Goal: Information Seeking & Learning: Learn about a topic

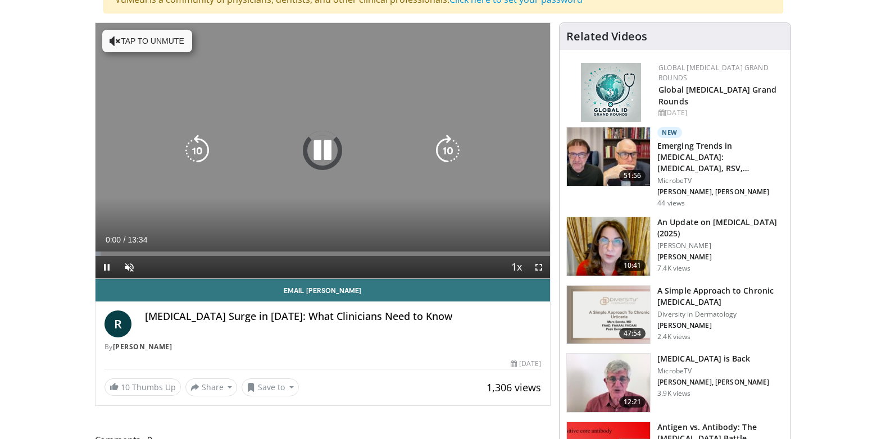
scroll to position [112, 0]
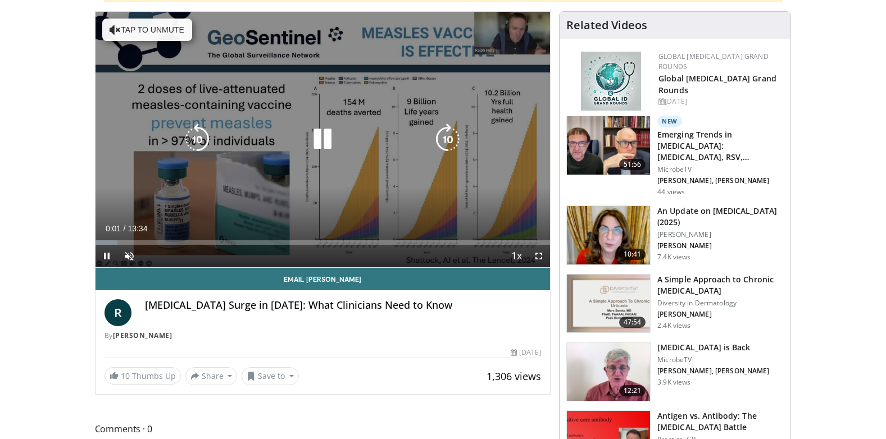
click at [324, 136] on icon "Video Player" at bounding box center [322, 139] width 31 height 31
click at [318, 136] on icon "Video Player" at bounding box center [322, 139] width 31 height 31
click at [167, 28] on button "Tap to unmute" at bounding box center [147, 30] width 90 height 22
click at [321, 136] on icon "Video Player" at bounding box center [322, 139] width 31 height 31
click at [323, 139] on icon "Video Player" at bounding box center [322, 139] width 31 height 31
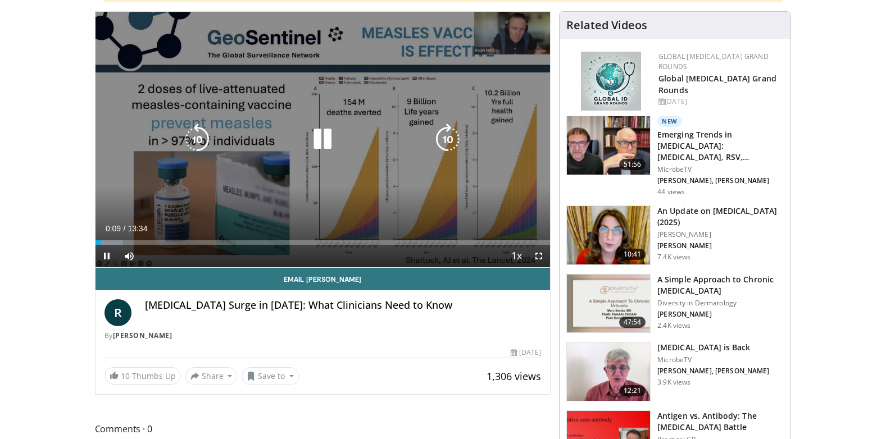
click at [323, 139] on icon "Video Player" at bounding box center [322, 139] width 31 height 31
click at [322, 139] on icon "Video Player" at bounding box center [322, 139] width 31 height 31
click at [324, 136] on icon "Video Player" at bounding box center [322, 139] width 31 height 31
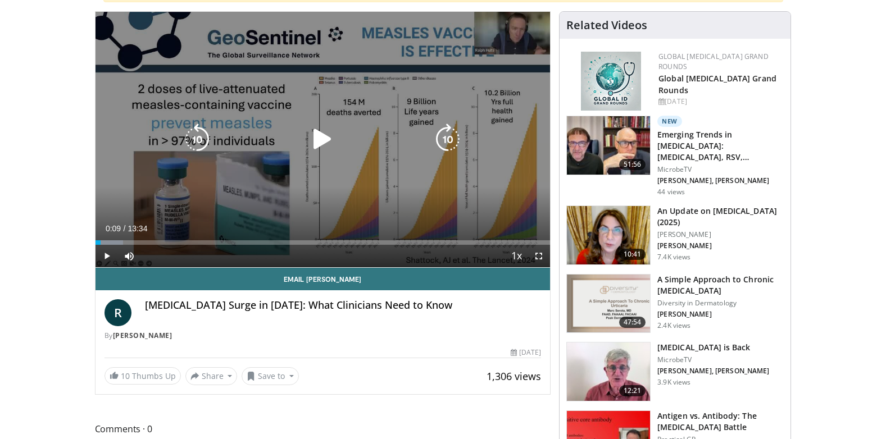
click at [321, 137] on icon "Video Player" at bounding box center [322, 139] width 31 height 31
click at [321, 138] on div "10 seconds Tap to unmute" at bounding box center [322, 140] width 455 height 256
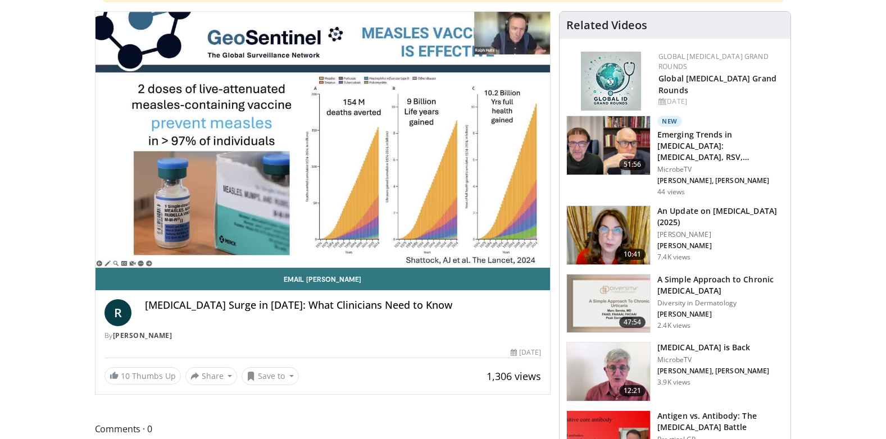
click at [321, 138] on div "10 seconds Tap to unmute" at bounding box center [322, 140] width 455 height 256
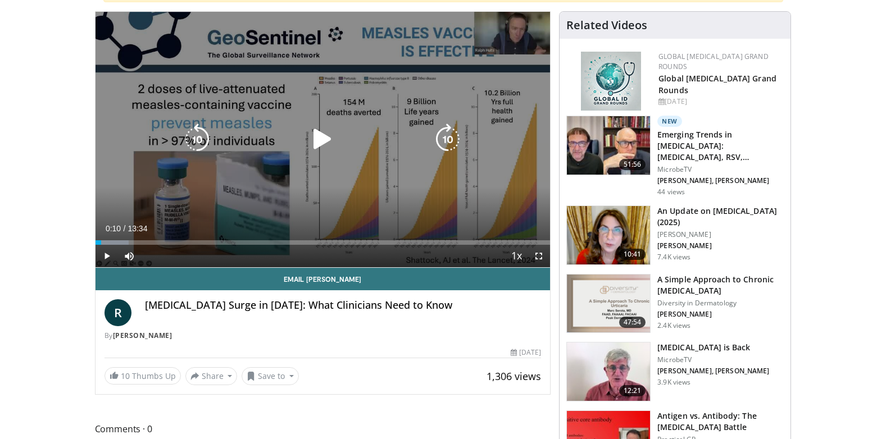
click at [448, 133] on icon "Video Player" at bounding box center [447, 139] width 31 height 31
click at [200, 133] on icon "Video Player" at bounding box center [196, 139] width 31 height 31
click at [318, 137] on icon "Video Player" at bounding box center [322, 139] width 31 height 31
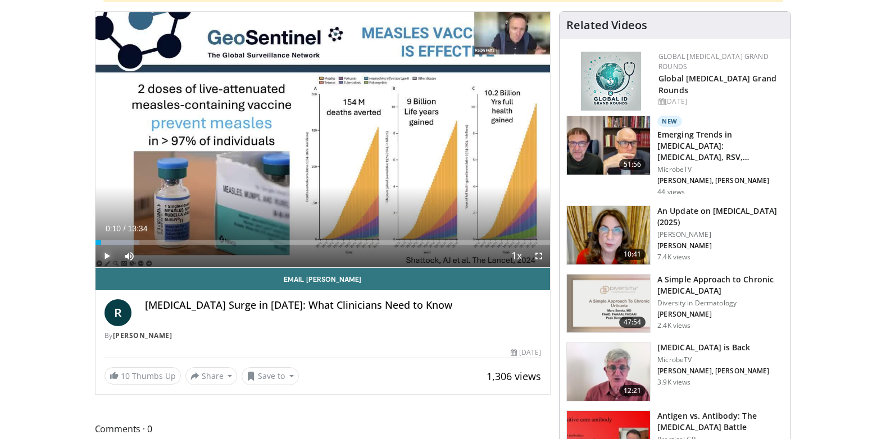
click at [107, 251] on span "Video Player" at bounding box center [106, 256] width 22 height 22
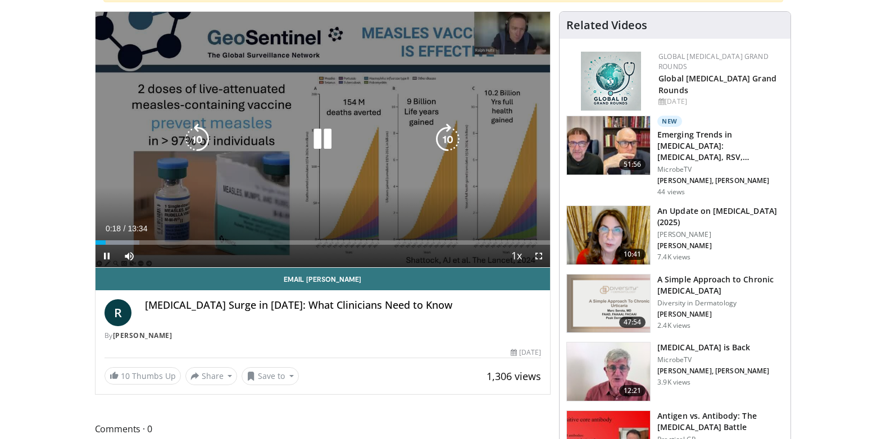
click at [318, 134] on icon "Video Player" at bounding box center [322, 139] width 31 height 31
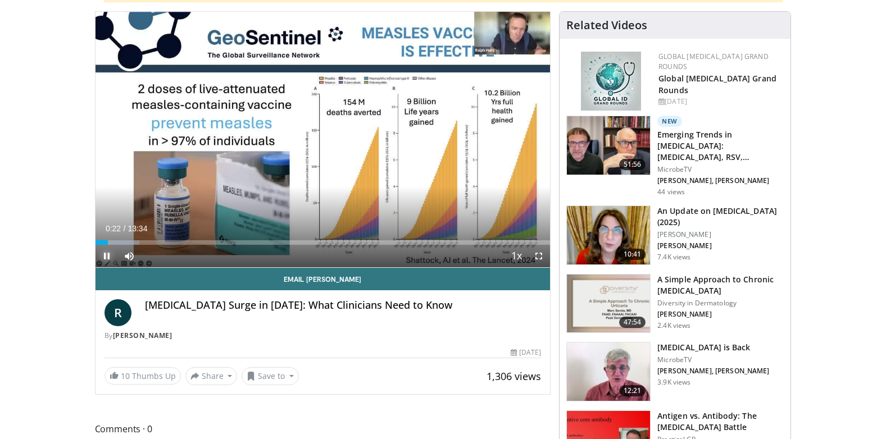
click at [108, 251] on span "Video Player" at bounding box center [106, 256] width 22 height 22
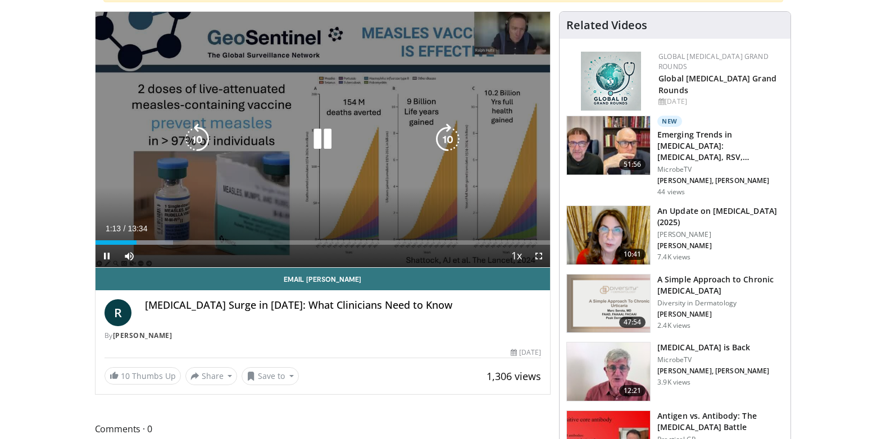
click at [510, 38] on div "10 seconds Tap to unmute" at bounding box center [322, 140] width 455 height 256
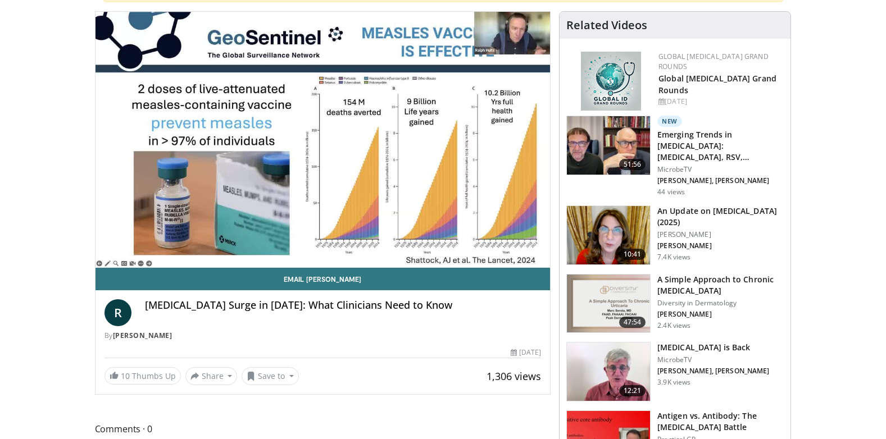
click at [617, 366] on img at bounding box center [608, 372] width 83 height 58
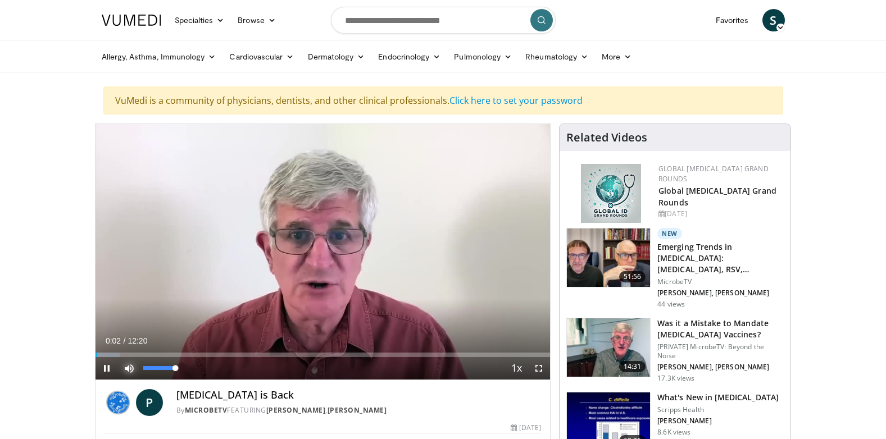
click at [129, 366] on span "Video Player" at bounding box center [129, 368] width 22 height 22
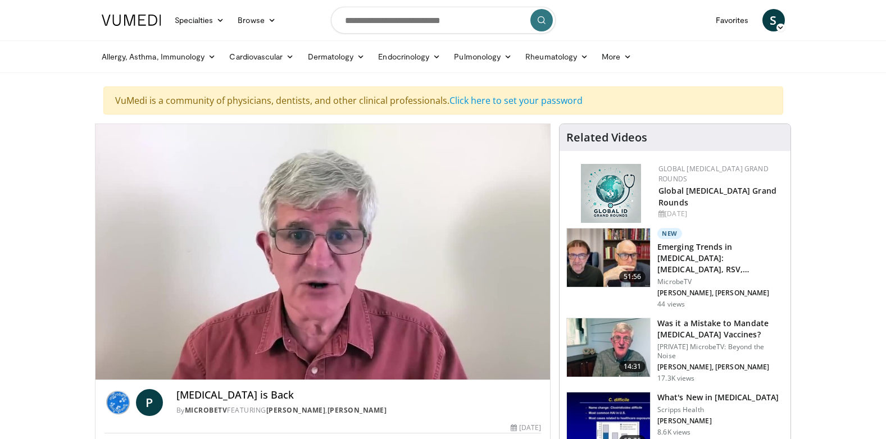
click at [129, 366] on div "10 seconds Tap to unmute" at bounding box center [322, 252] width 455 height 256
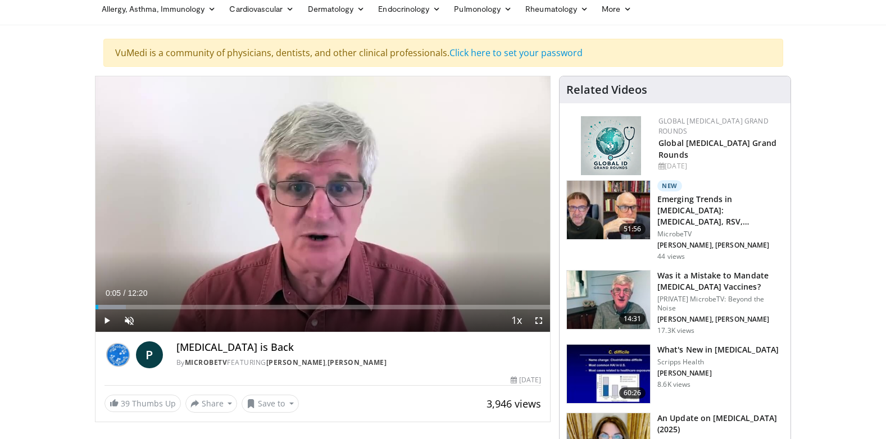
scroll to position [112, 0]
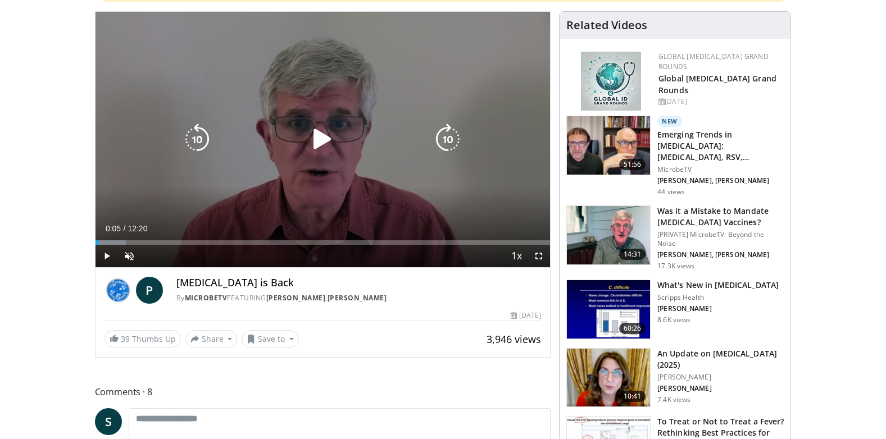
click at [322, 135] on icon "Video Player" at bounding box center [322, 139] width 31 height 31
